Goal: Information Seeking & Learning: Stay updated

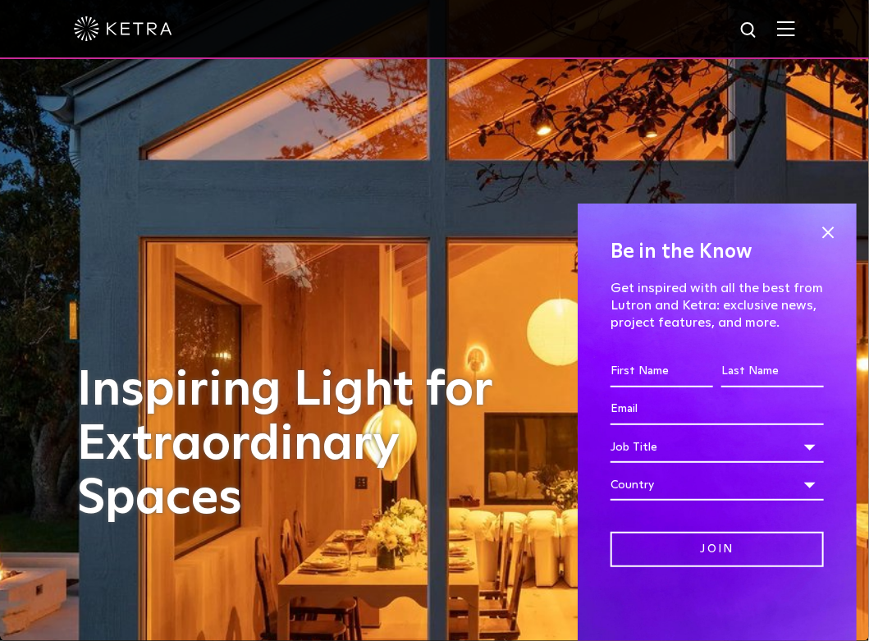
click at [786, 25] on div at bounding box center [435, 28] width 722 height 57
click at [795, 25] on img at bounding box center [786, 29] width 18 height 16
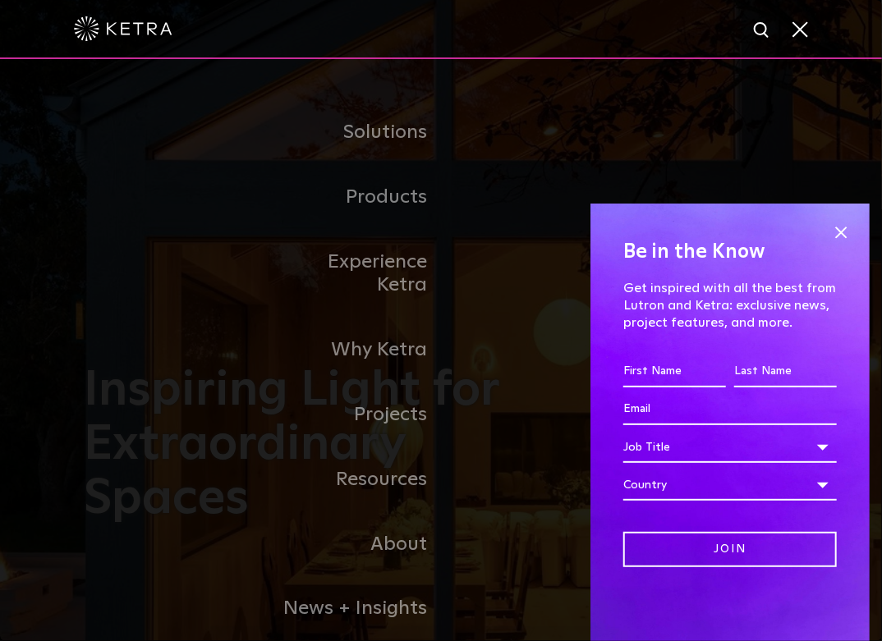
click at [797, 25] on span at bounding box center [799, 29] width 18 height 16
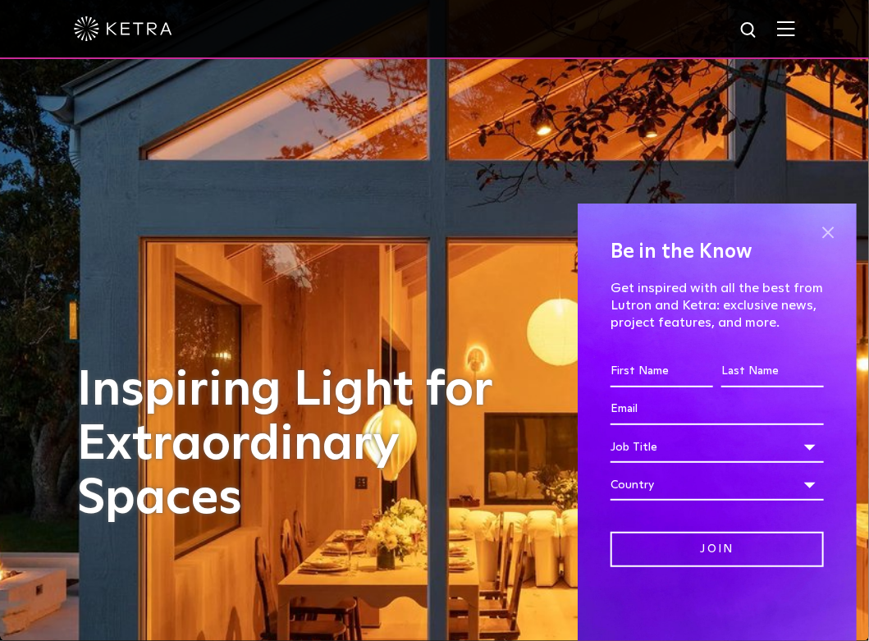
click at [831, 228] on span at bounding box center [828, 232] width 25 height 25
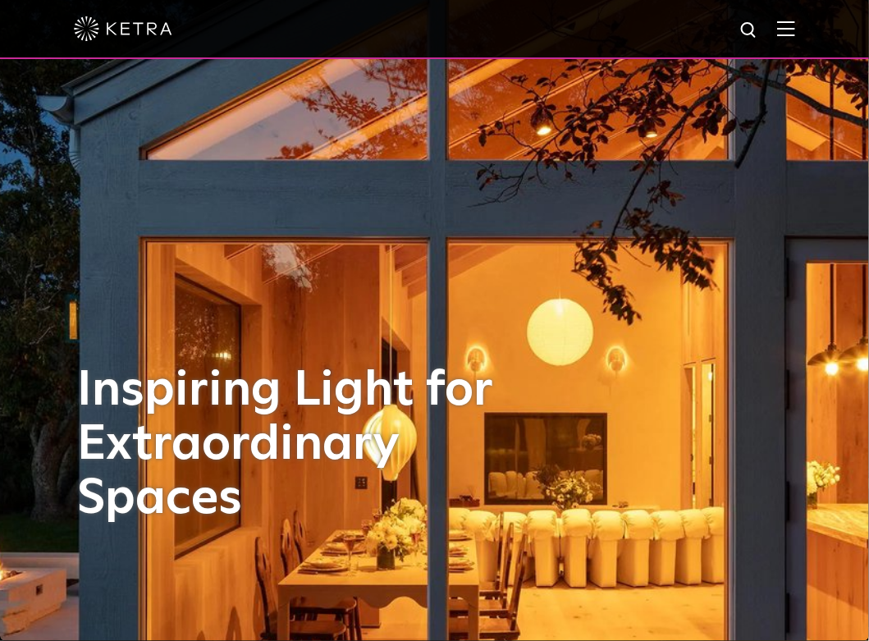
click at [795, 30] on img at bounding box center [786, 29] width 18 height 16
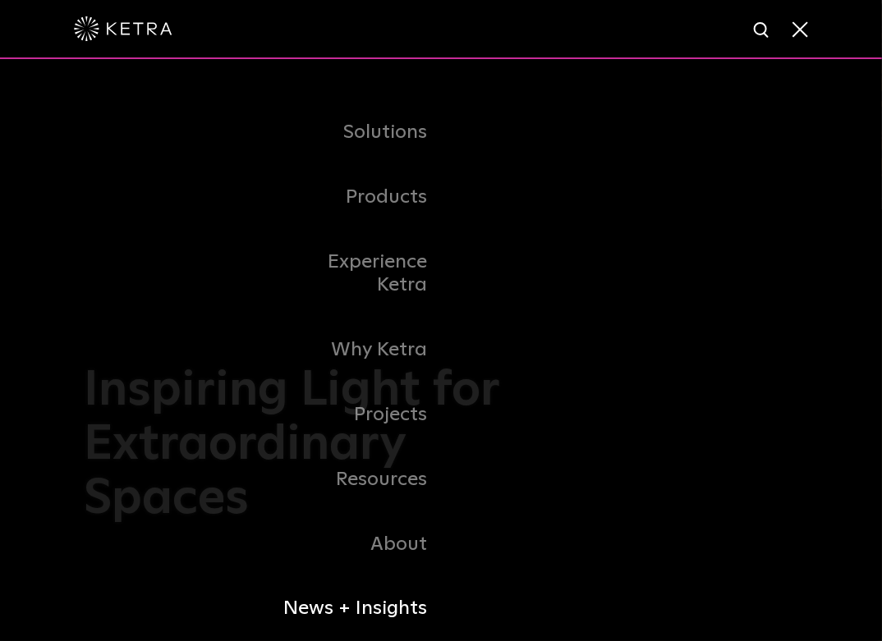
click at [321, 586] on link "News + Insights" at bounding box center [357, 608] width 168 height 65
